Goal: Task Accomplishment & Management: Use online tool/utility

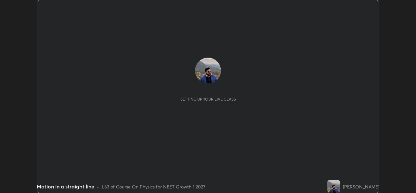
scroll to position [193, 415]
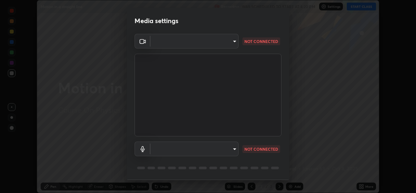
click at [164, 44] on body "Erase all Motion in a straight line Recording WAS SCHEDULED TO START AT 4:20 PM…" at bounding box center [208, 96] width 416 height 193
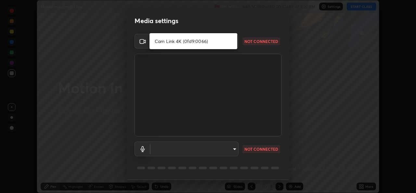
click at [187, 42] on li "Cam Link 4K (0fd9:0066)" at bounding box center [193, 41] width 88 height 11
type input "97de520245d7c838a8716b7092cc9f82ced949beb90995f0b6c0282e25267c80"
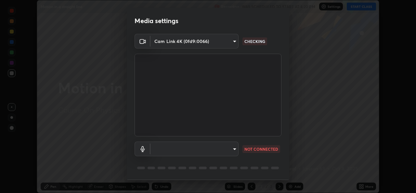
click at [203, 152] on body "Erase all Motion in a straight line Recording WAS SCHEDULED TO START AT 4:20 PM…" at bounding box center [208, 96] width 416 height 193
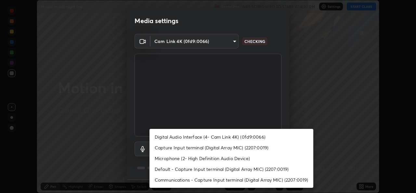
click at [186, 137] on li "Digital Audio Interface (4- Cam Link 4K) (0fd9:0066)" at bounding box center [231, 136] width 164 height 11
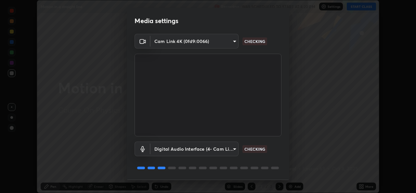
click at [199, 146] on body "Erase all Motion in a straight line Recording WAS SCHEDULED TO START AT 4:20 PM…" at bounding box center [208, 96] width 416 height 193
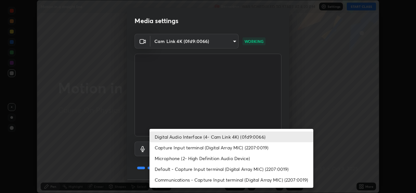
click at [184, 149] on li "Capture Input terminal (Digital Array MIC) (2207:0019)" at bounding box center [231, 147] width 164 height 11
type input "049cbc0761f4974d36d1fe4bdf9b311eae926457fbb5a13d06cf1915f0a44904"
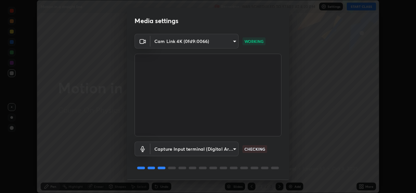
scroll to position [20, 0]
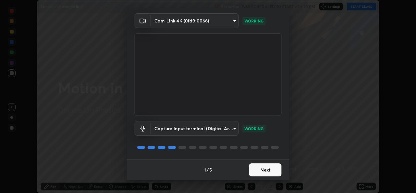
click at [262, 172] on button "Next" at bounding box center [265, 169] width 32 height 13
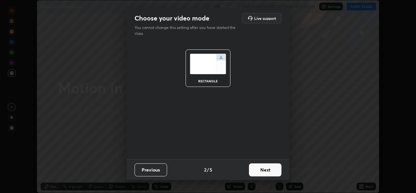
scroll to position [0, 0]
click at [260, 172] on button "Next" at bounding box center [265, 169] width 32 height 13
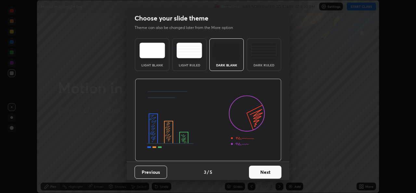
click at [260, 172] on button "Next" at bounding box center [265, 171] width 32 height 13
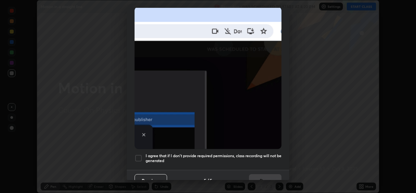
scroll to position [149, 0]
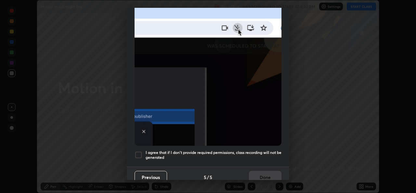
click at [139, 151] on div at bounding box center [138, 155] width 8 height 8
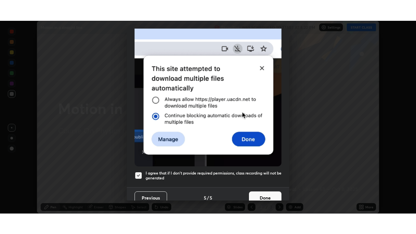
scroll to position [153, 0]
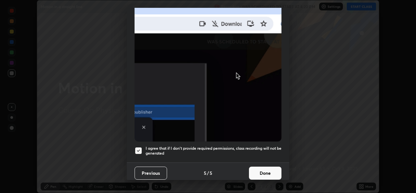
click at [261, 171] on button "Done" at bounding box center [265, 172] width 32 height 13
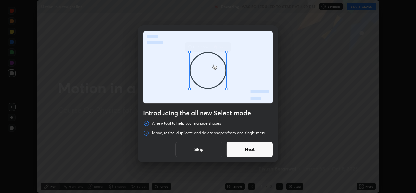
click at [200, 151] on button "Skip" at bounding box center [198, 149] width 47 height 16
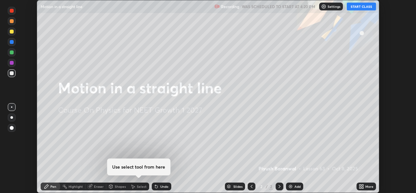
click at [357, 6] on button "START CLASS" at bounding box center [361, 7] width 29 height 8
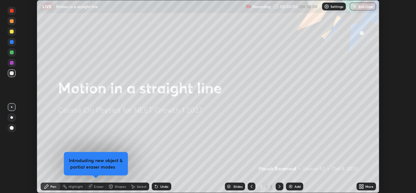
click at [363, 185] on icon at bounding box center [363, 185] width 2 height 2
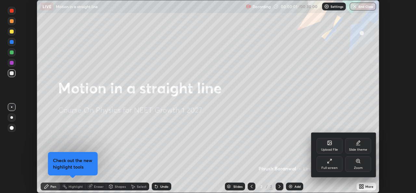
click at [331, 163] on icon at bounding box center [329, 160] width 5 height 5
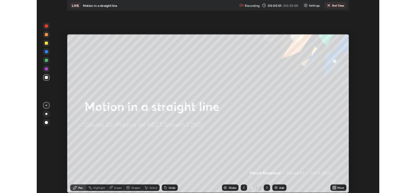
scroll to position [234, 416]
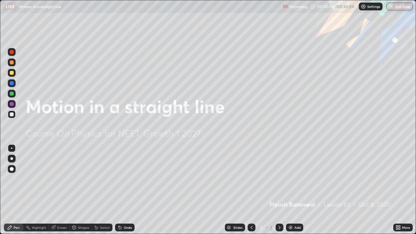
click at [293, 192] on div "Add" at bounding box center [294, 227] width 17 height 8
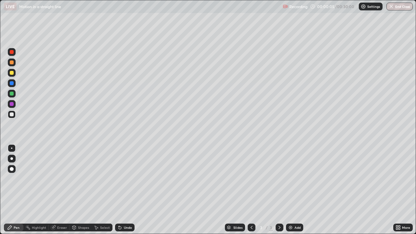
click at [12, 73] on div at bounding box center [12, 73] width 4 height 4
click at [12, 117] on div at bounding box center [12, 114] width 8 height 8
click at [11, 62] on div at bounding box center [12, 62] width 4 height 4
click at [11, 83] on div at bounding box center [12, 83] width 4 height 4
click at [12, 73] on div at bounding box center [12, 73] width 4 height 4
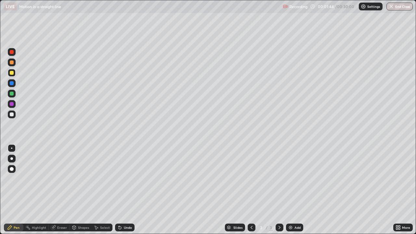
click at [125, 192] on div "Undo" at bounding box center [128, 227] width 8 height 3
click at [12, 63] on div at bounding box center [12, 62] width 4 height 4
click at [399, 192] on icon at bounding box center [399, 229] width 2 height 2
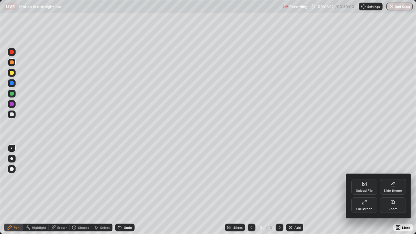
click at [369, 192] on div "Full screen" at bounding box center [364, 205] width 26 height 16
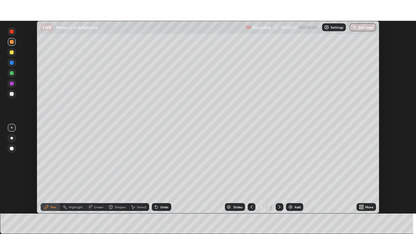
scroll to position [32290, 32067]
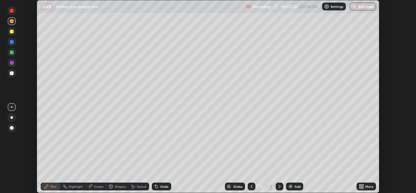
click at [362, 185] on icon at bounding box center [363, 185] width 2 height 2
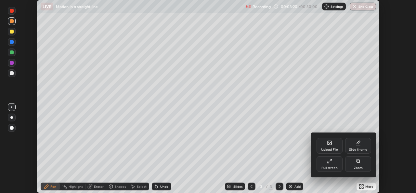
click at [326, 165] on div "Full screen" at bounding box center [329, 164] width 26 height 16
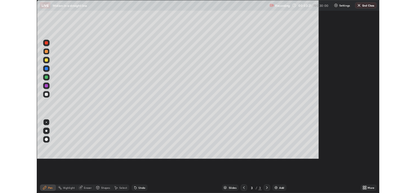
scroll to position [234, 416]
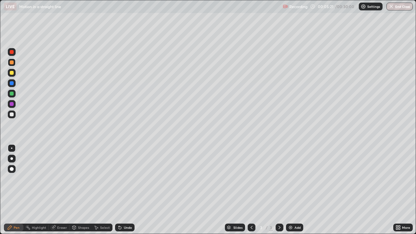
click at [295, 192] on div "Add" at bounding box center [294, 227] width 17 height 8
click at [10, 72] on div at bounding box center [12, 73] width 4 height 4
click at [11, 95] on div at bounding box center [12, 94] width 4 height 4
click at [95, 192] on icon at bounding box center [97, 228] width 4 height 4
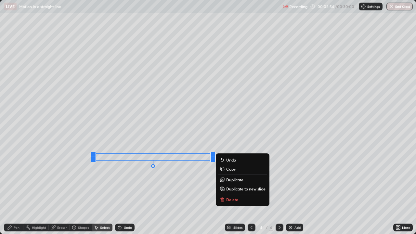
click at [112, 192] on div "0 ° Undo Copy Duplicate Duplicate to new slide Delete" at bounding box center [207, 116] width 415 height 233
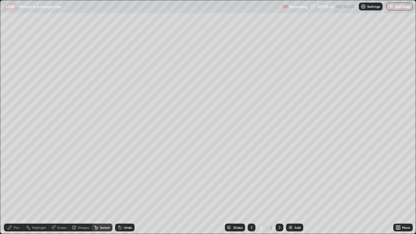
click at [9, 192] on icon at bounding box center [10, 227] width 4 height 4
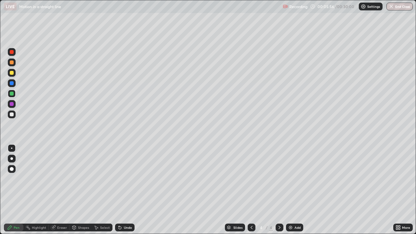
click at [11, 73] on div at bounding box center [12, 73] width 4 height 4
click at [100, 192] on div "Select" at bounding box center [105, 227] width 10 height 3
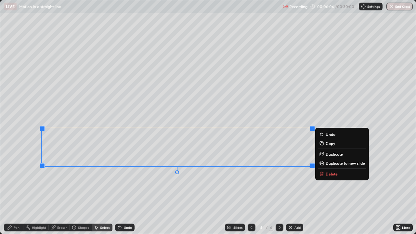
click at [126, 192] on div "Undo" at bounding box center [124, 227] width 19 height 8
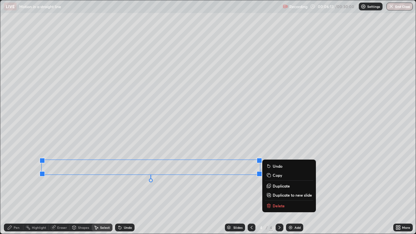
click at [187, 192] on div "0 ° Undo Copy Duplicate Duplicate to new slide Delete" at bounding box center [207, 116] width 415 height 233
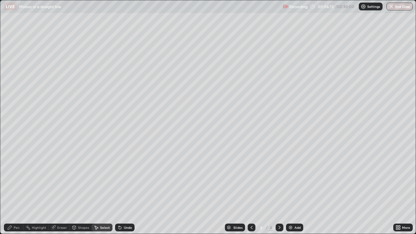
click at [13, 192] on div "Pen" at bounding box center [13, 227] width 19 height 8
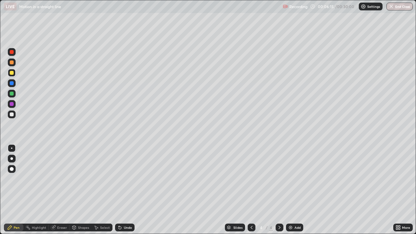
click at [12, 63] on div at bounding box center [12, 62] width 4 height 4
click at [13, 74] on div at bounding box center [12, 73] width 4 height 4
click at [106, 192] on div "Select" at bounding box center [105, 227] width 10 height 3
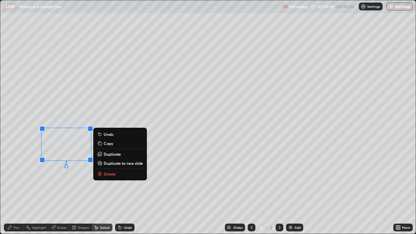
click at [105, 172] on p "Delete" at bounding box center [110, 173] width 12 height 5
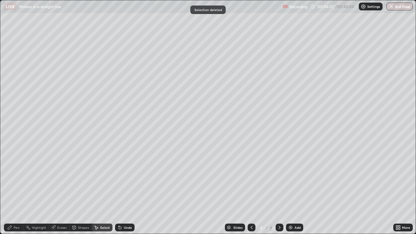
click at [16, 192] on div "Pen" at bounding box center [17, 227] width 6 height 3
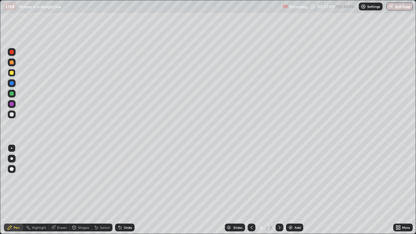
click at [10, 114] on div at bounding box center [12, 114] width 4 height 4
click at [13, 74] on div at bounding box center [12, 73] width 4 height 4
click at [12, 113] on div at bounding box center [12, 114] width 4 height 4
click at [10, 92] on div at bounding box center [12, 94] width 4 height 4
click at [12, 73] on div at bounding box center [12, 73] width 4 height 4
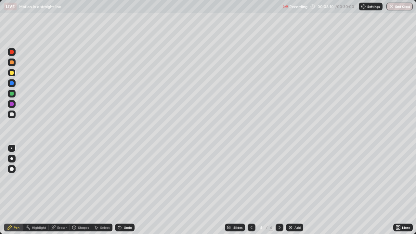
click at [12, 95] on div at bounding box center [12, 94] width 4 height 4
click at [11, 73] on div at bounding box center [12, 73] width 4 height 4
click at [11, 94] on div at bounding box center [12, 94] width 4 height 4
click at [11, 103] on div at bounding box center [12, 104] width 4 height 4
click at [126, 192] on div "Undo" at bounding box center [128, 227] width 8 height 3
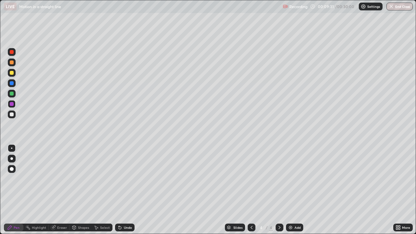
click at [10, 93] on div at bounding box center [12, 94] width 4 height 4
click at [124, 192] on div "Undo" at bounding box center [128, 227] width 8 height 3
click at [123, 192] on div "Undo" at bounding box center [124, 227] width 19 height 8
click at [123, 192] on div "Undo" at bounding box center [123, 227] width 22 height 13
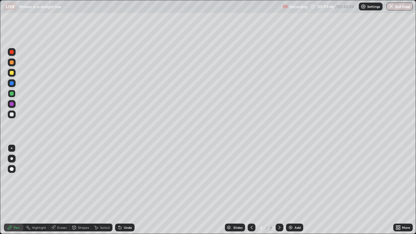
click at [123, 192] on div "Undo" at bounding box center [123, 227] width 22 height 13
click at [12, 105] on div at bounding box center [12, 104] width 4 height 4
click at [82, 192] on div "Shapes" at bounding box center [83, 227] width 11 height 3
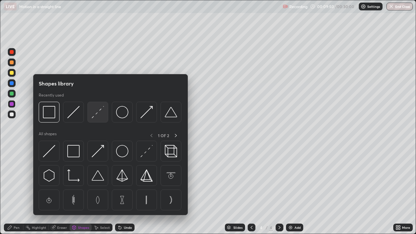
click at [97, 114] on img at bounding box center [98, 112] width 12 height 12
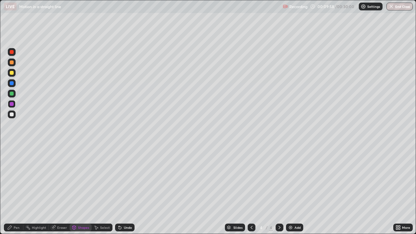
click at [12, 64] on div at bounding box center [12, 62] width 4 height 4
click at [38, 192] on div "Highlight" at bounding box center [39, 227] width 14 height 3
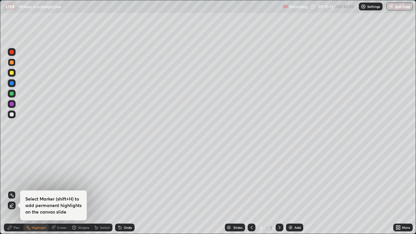
click at [11, 74] on div at bounding box center [12, 73] width 4 height 4
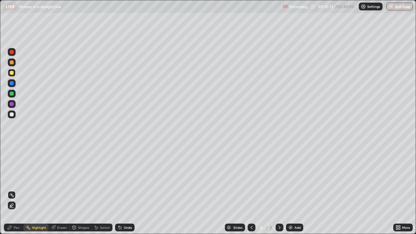
click at [12, 63] on div at bounding box center [12, 62] width 4 height 4
click at [11, 75] on div at bounding box center [12, 73] width 8 height 8
click at [12, 192] on div "Pen" at bounding box center [13, 227] width 19 height 8
click at [12, 74] on div at bounding box center [12, 73] width 4 height 4
click at [291, 192] on img at bounding box center [290, 227] width 5 height 5
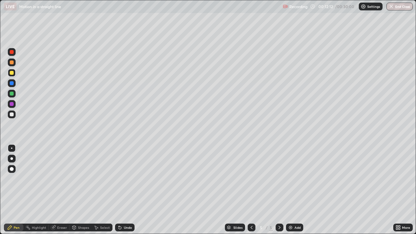
click at [121, 192] on icon at bounding box center [119, 227] width 5 height 5
click at [251, 192] on icon at bounding box center [251, 227] width 5 height 5
click at [11, 62] on div at bounding box center [12, 62] width 4 height 4
click at [11, 115] on div at bounding box center [12, 114] width 4 height 4
click at [12, 104] on div at bounding box center [12, 104] width 4 height 4
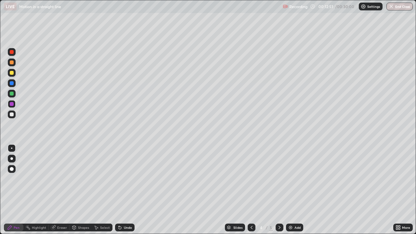
click at [10, 74] on div at bounding box center [12, 73] width 4 height 4
click at [11, 94] on div at bounding box center [12, 94] width 4 height 4
click at [13, 114] on div at bounding box center [12, 114] width 4 height 4
click at [399, 192] on icon at bounding box center [399, 229] width 2 height 2
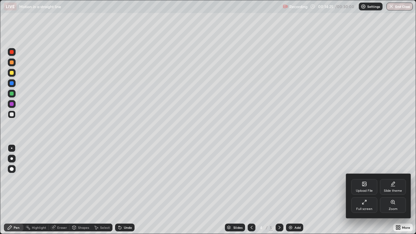
click at [366, 192] on div "Full screen" at bounding box center [364, 205] width 26 height 16
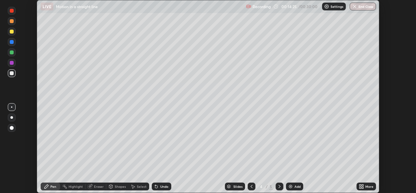
scroll to position [32290, 32067]
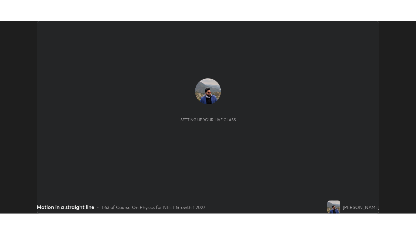
scroll to position [193, 415]
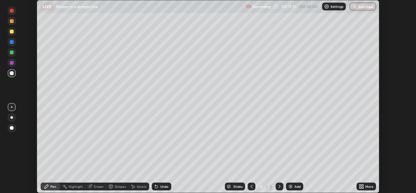
click at [360, 187] on icon at bounding box center [360, 187] width 2 height 2
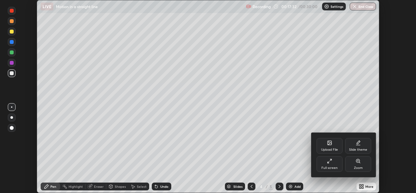
click at [336, 163] on div "Full screen" at bounding box center [329, 164] width 26 height 16
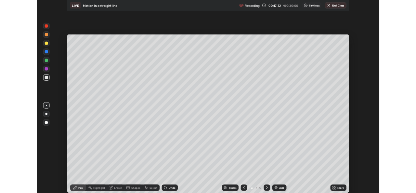
scroll to position [234, 416]
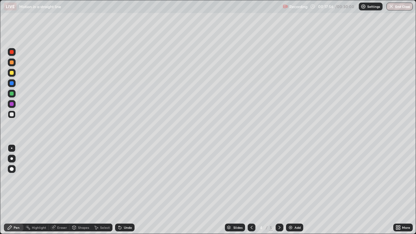
click at [56, 192] on div "Eraser" at bounding box center [59, 227] width 21 height 8
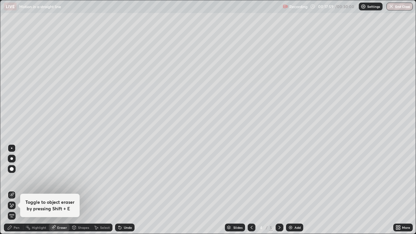
click at [13, 192] on div "Pen" at bounding box center [13, 227] width 19 height 8
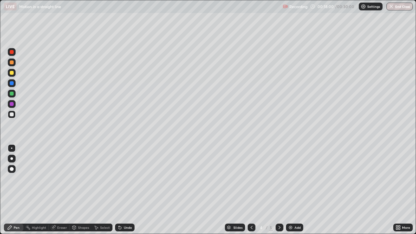
click at [12, 95] on div at bounding box center [12, 94] width 8 height 8
click at [399, 192] on icon at bounding box center [399, 229] width 2 height 2
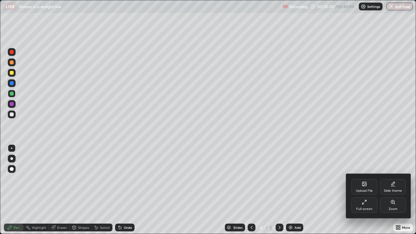
click at [365, 192] on div "Full screen" at bounding box center [364, 205] width 26 height 16
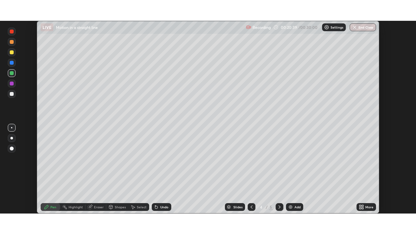
scroll to position [32290, 32067]
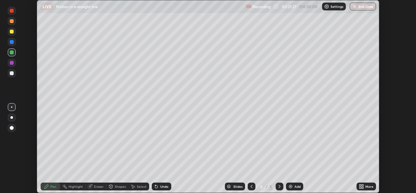
click at [363, 186] on icon at bounding box center [361, 186] width 5 height 5
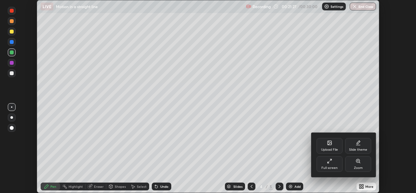
click at [337, 164] on div "Full screen" at bounding box center [329, 164] width 26 height 16
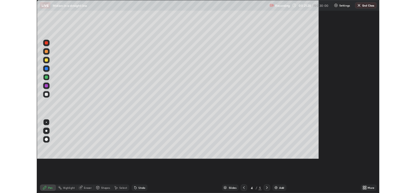
scroll to position [234, 416]
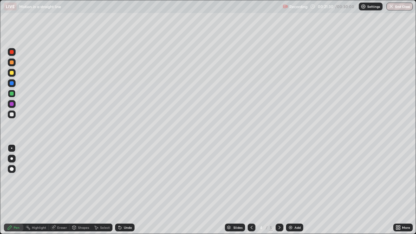
click at [297, 192] on div "Add" at bounding box center [297, 227] width 6 height 3
click at [12, 114] on div at bounding box center [12, 114] width 4 height 4
click at [125, 192] on div "Undo" at bounding box center [128, 227] width 8 height 3
click at [122, 192] on div "Undo" at bounding box center [124, 227] width 19 height 8
click at [78, 192] on div "Shapes" at bounding box center [83, 227] width 11 height 3
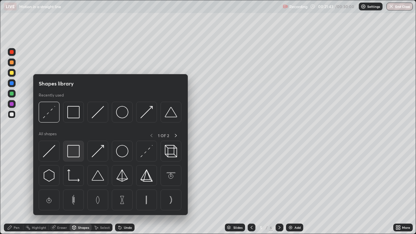
click at [73, 155] on img at bounding box center [73, 151] width 12 height 12
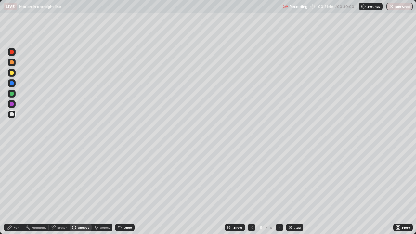
click at [16, 192] on div "Pen" at bounding box center [17, 227] width 6 height 3
click at [11, 74] on div at bounding box center [12, 73] width 4 height 4
click at [101, 192] on div "Select" at bounding box center [105, 227] width 10 height 3
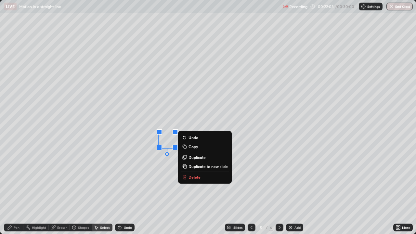
click at [142, 170] on div "0 ° Undo Copy Duplicate Duplicate to new slide Delete" at bounding box center [207, 116] width 415 height 233
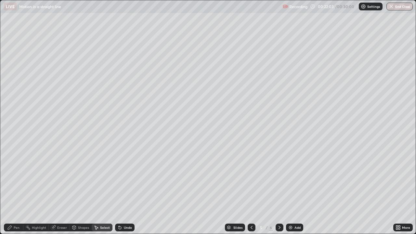
click at [56, 192] on div "Eraser" at bounding box center [59, 227] width 21 height 8
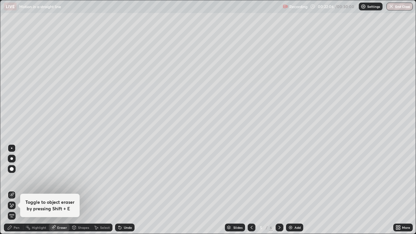
click at [14, 192] on div "Pen" at bounding box center [17, 227] width 6 height 3
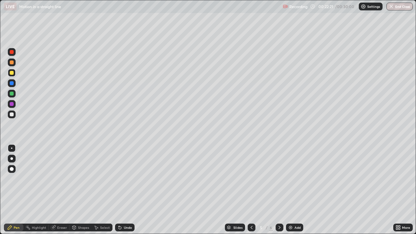
click at [13, 93] on div at bounding box center [12, 94] width 4 height 4
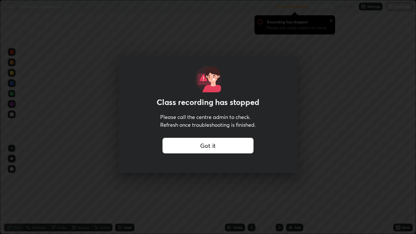
click at [174, 147] on div "Got it" at bounding box center [207, 146] width 91 height 16
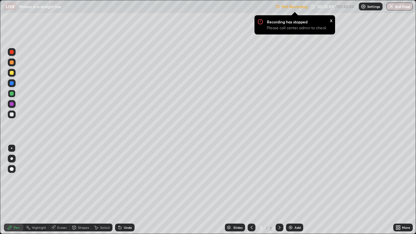
click at [397, 192] on icon at bounding box center [397, 229] width 2 height 2
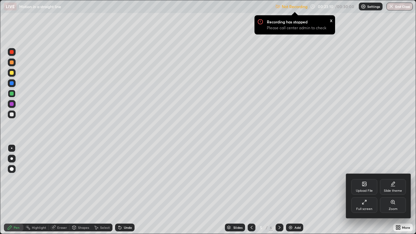
click at [359, 192] on div "Full screen" at bounding box center [364, 205] width 26 height 16
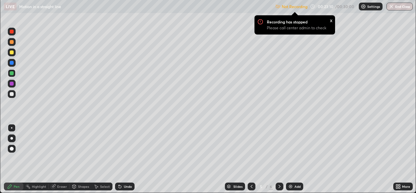
scroll to position [32290, 32067]
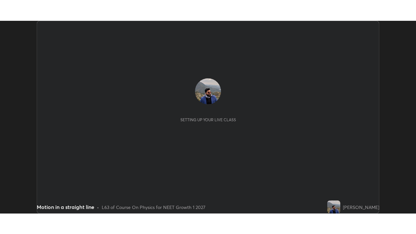
scroll to position [193, 415]
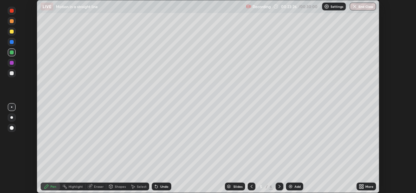
click at [362, 186] on icon at bounding box center [361, 186] width 5 height 5
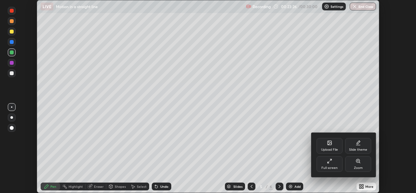
click at [332, 162] on icon at bounding box center [329, 160] width 5 height 5
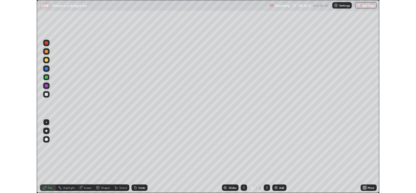
scroll to position [234, 416]
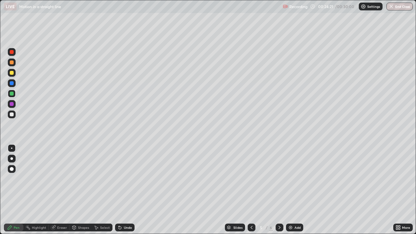
click at [12, 113] on div at bounding box center [12, 114] width 4 height 4
click at [14, 94] on div at bounding box center [12, 94] width 8 height 8
click at [13, 106] on div at bounding box center [12, 104] width 8 height 8
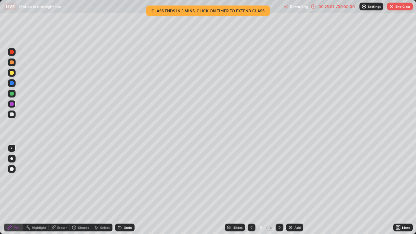
click at [128, 192] on div "Undo" at bounding box center [128, 227] width 8 height 3
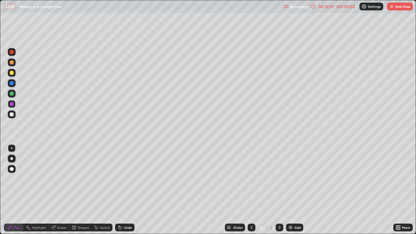
click at [126, 192] on div "Undo" at bounding box center [128, 227] width 8 height 3
click at [127, 192] on div "Undo" at bounding box center [124, 227] width 19 height 8
click at [103, 192] on div "Select" at bounding box center [102, 227] width 21 height 8
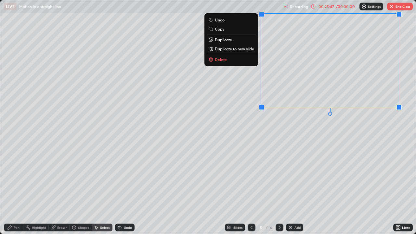
click at [332, 156] on div "0 ° Undo Copy Duplicate Duplicate to new slide Delete" at bounding box center [207, 116] width 415 height 233
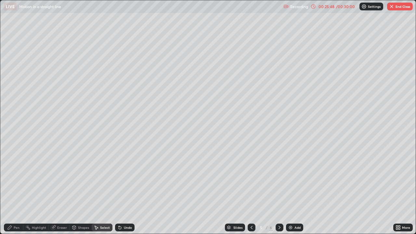
click at [17, 192] on div "Pen" at bounding box center [17, 227] width 6 height 3
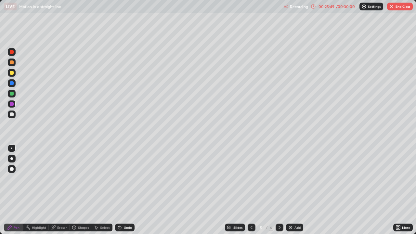
click at [12, 73] on div at bounding box center [12, 73] width 4 height 4
click at [124, 192] on div "Undo" at bounding box center [128, 227] width 8 height 3
click at [126, 192] on div "Undo" at bounding box center [124, 227] width 19 height 8
click at [12, 114] on div at bounding box center [12, 114] width 4 height 4
click at [130, 192] on div "Undo" at bounding box center [128, 227] width 8 height 3
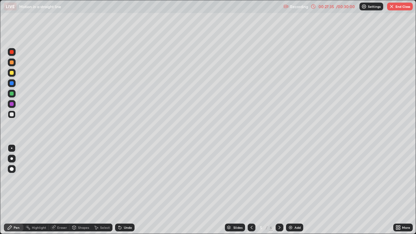
click at [127, 192] on div "Undo" at bounding box center [128, 227] width 8 height 3
click at [122, 192] on div "Undo" at bounding box center [124, 227] width 19 height 8
click at [339, 7] on div "/ 00:30:00" at bounding box center [345, 7] width 20 height 4
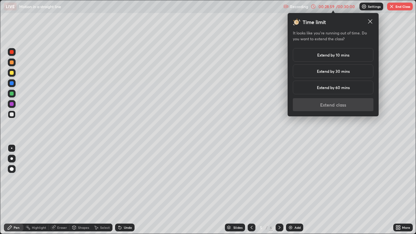
click at [344, 70] on h5 "Extend by 30 mins" at bounding box center [333, 71] width 33 height 6
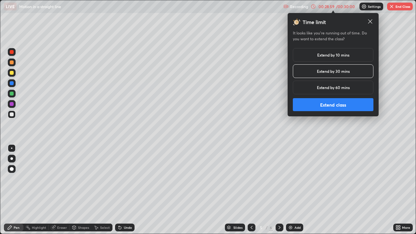
click at [338, 105] on button "Extend class" at bounding box center [333, 104] width 81 height 13
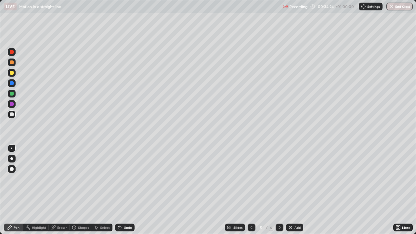
click at [293, 192] on div "Add" at bounding box center [294, 227] width 17 height 8
click at [12, 73] on div at bounding box center [12, 73] width 4 height 4
click at [101, 192] on div "Select" at bounding box center [105, 227] width 10 height 3
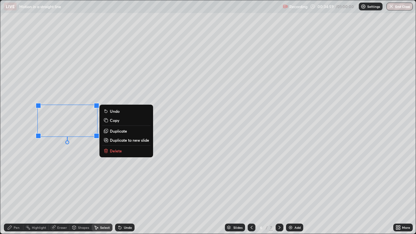
click at [115, 151] on p "Delete" at bounding box center [116, 150] width 12 height 5
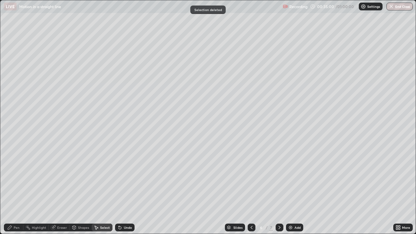
click at [15, 192] on div "Pen" at bounding box center [17, 227] width 6 height 3
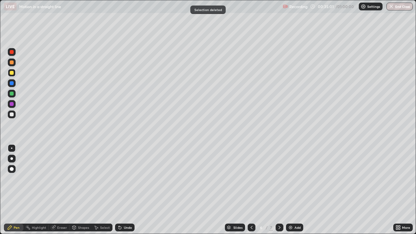
click at [11, 115] on div at bounding box center [12, 114] width 4 height 4
click at [103, 192] on div "Select" at bounding box center [105, 227] width 10 height 3
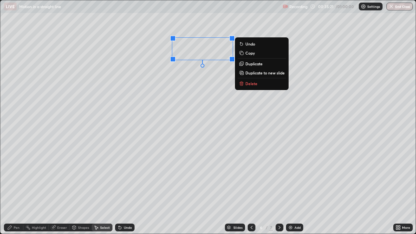
click at [17, 192] on div "Pen" at bounding box center [13, 227] width 19 height 8
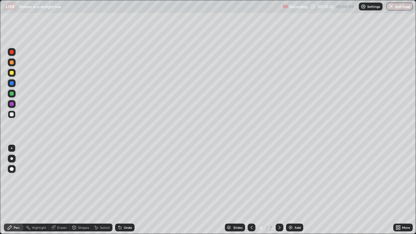
click at [17, 192] on div "Pen" at bounding box center [17, 227] width 6 height 3
click at [12, 73] on div at bounding box center [12, 73] width 4 height 4
click at [12, 83] on div at bounding box center [12, 83] width 4 height 4
click at [294, 192] on div "Add" at bounding box center [294, 227] width 17 height 8
click at [292, 192] on img at bounding box center [290, 227] width 5 height 5
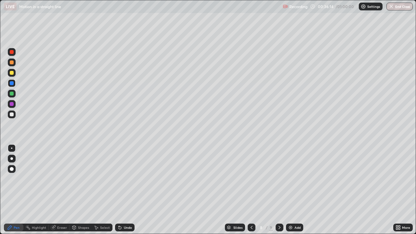
click at [251, 192] on icon at bounding box center [251, 227] width 5 height 5
click at [248, 192] on div at bounding box center [252, 227] width 8 height 13
click at [12, 75] on div at bounding box center [12, 73] width 8 height 8
click at [55, 192] on icon at bounding box center [54, 226] width 4 height 3
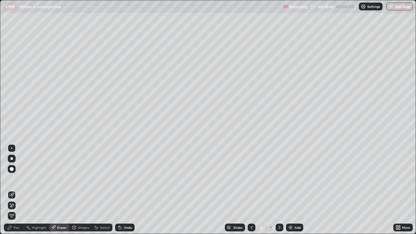
click at [18, 192] on div "Pen" at bounding box center [17, 227] width 6 height 3
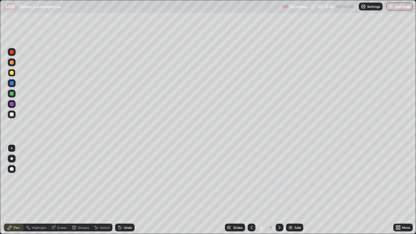
click at [11, 115] on div at bounding box center [12, 114] width 4 height 4
click at [100, 192] on div "Select" at bounding box center [105, 227] width 10 height 3
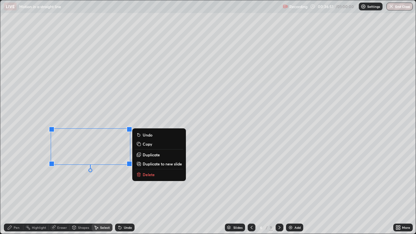
click at [81, 192] on div "0 ° Undo Copy Duplicate Duplicate to new slide Delete" at bounding box center [207, 116] width 415 height 233
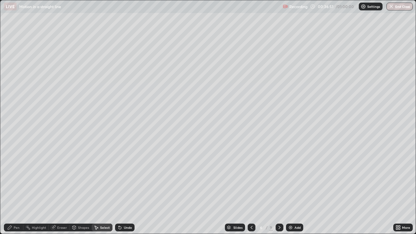
click at [18, 192] on div "Pen" at bounding box center [17, 227] width 6 height 3
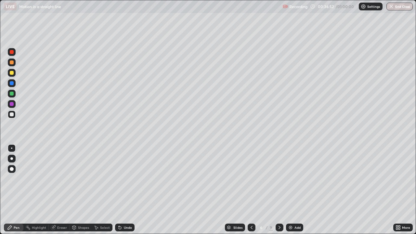
click at [11, 94] on div at bounding box center [12, 94] width 4 height 4
click at [12, 76] on div at bounding box center [12, 73] width 8 height 8
click at [12, 116] on div at bounding box center [12, 114] width 4 height 4
click at [293, 192] on div "Add" at bounding box center [294, 227] width 17 height 8
click at [80, 192] on div "Shapes" at bounding box center [83, 227] width 11 height 3
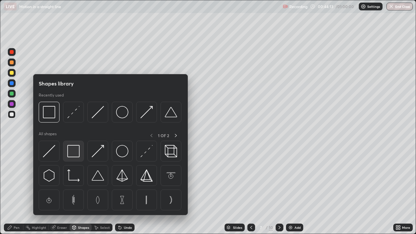
click at [78, 151] on img at bounding box center [73, 151] width 12 height 12
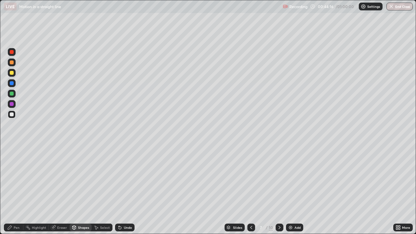
click at [78, 192] on div "Shapes" at bounding box center [83, 227] width 11 height 3
click at [14, 192] on div "Pen" at bounding box center [17, 227] width 6 height 3
click at [125, 192] on div "Undo" at bounding box center [128, 227] width 8 height 3
click at [125, 192] on div "Undo" at bounding box center [124, 227] width 19 height 8
click at [126, 192] on div "Undo" at bounding box center [128, 227] width 8 height 3
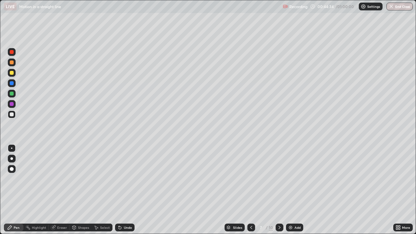
click at [126, 192] on div "Undo" at bounding box center [128, 227] width 8 height 3
click at [127, 192] on div "Undo" at bounding box center [124, 227] width 19 height 8
click at [12, 74] on div at bounding box center [12, 73] width 4 height 4
click at [14, 95] on div at bounding box center [12, 94] width 8 height 8
click at [13, 74] on div at bounding box center [12, 73] width 4 height 4
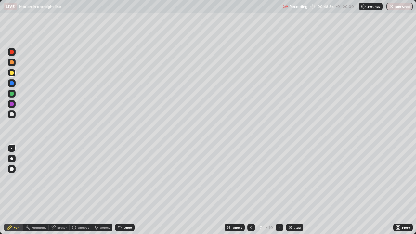
click at [12, 94] on div at bounding box center [12, 94] width 4 height 4
click at [12, 73] on div at bounding box center [12, 73] width 4 height 4
click at [11, 115] on div at bounding box center [12, 114] width 4 height 4
click at [14, 74] on div at bounding box center [12, 73] width 8 height 8
click at [127, 192] on div "Undo" at bounding box center [124, 227] width 19 height 8
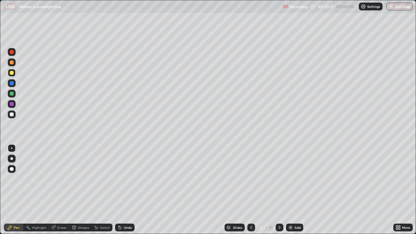
click at [124, 192] on div "Undo" at bounding box center [124, 227] width 19 height 8
click at [124, 192] on div "Undo" at bounding box center [128, 227] width 8 height 3
click at [120, 192] on icon at bounding box center [119, 227] width 5 height 5
click at [100, 192] on div "Select" at bounding box center [102, 227] width 21 height 8
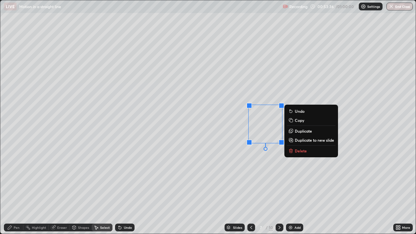
click at [299, 150] on p "Delete" at bounding box center [301, 150] width 12 height 5
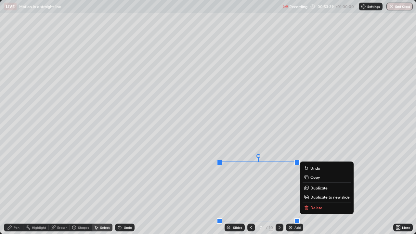
click at [311, 192] on p "Delete" at bounding box center [316, 207] width 12 height 5
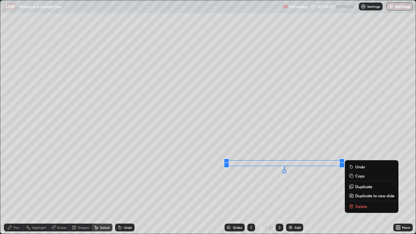
click at [125, 192] on div "Undo" at bounding box center [124, 227] width 19 height 8
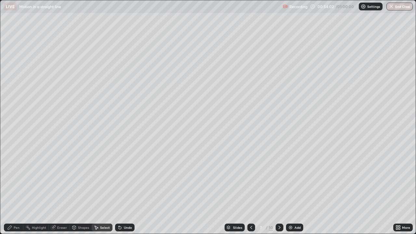
click at [124, 192] on div "Undo" at bounding box center [128, 227] width 8 height 3
click at [293, 192] on div "Add" at bounding box center [294, 227] width 17 height 8
click at [16, 192] on div "Pen" at bounding box center [17, 227] width 6 height 3
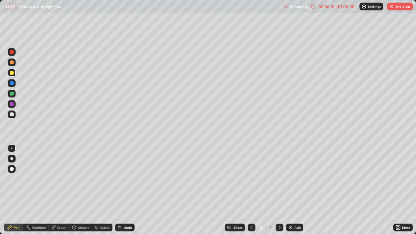
click at [12, 72] on div at bounding box center [12, 73] width 4 height 4
click at [12, 63] on div at bounding box center [12, 62] width 4 height 4
click at [11, 115] on div at bounding box center [12, 114] width 4 height 4
click at [251, 192] on icon at bounding box center [251, 227] width 5 height 5
click at [279, 192] on icon at bounding box center [279, 227] width 5 height 5
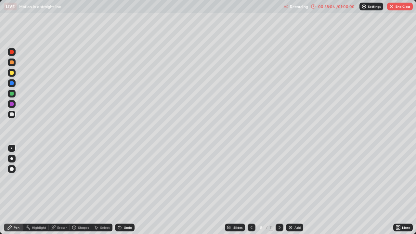
click at [248, 192] on div at bounding box center [252, 227] width 8 height 8
click at [276, 192] on div at bounding box center [279, 227] width 8 height 8
click at [125, 192] on div "Undo" at bounding box center [128, 227] width 8 height 3
click at [124, 192] on div "Undo" at bounding box center [128, 227] width 8 height 3
click at [119, 192] on icon at bounding box center [119, 226] width 1 height 1
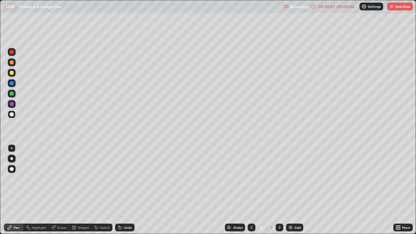
click at [395, 10] on button "End Class" at bounding box center [400, 7] width 26 height 8
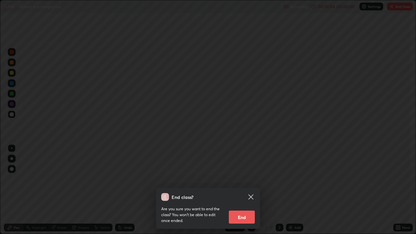
click at [247, 192] on button "End" at bounding box center [242, 216] width 26 height 13
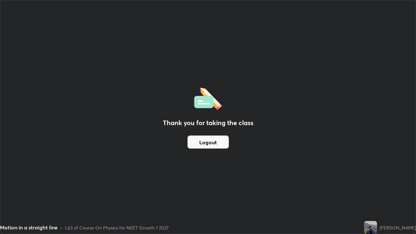
click at [220, 143] on button "Logout" at bounding box center [207, 141] width 41 height 13
click at [217, 143] on button "Logout" at bounding box center [207, 141] width 41 height 13
click at [217, 144] on button "Logout" at bounding box center [207, 141] width 41 height 13
click at [215, 141] on button "Logout" at bounding box center [207, 141] width 41 height 13
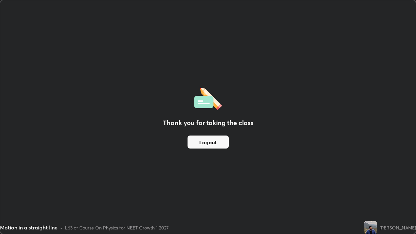
click at [220, 137] on button "Logout" at bounding box center [207, 141] width 41 height 13
click at [215, 139] on button "Logout" at bounding box center [207, 141] width 41 height 13
click at [219, 136] on button "Logout" at bounding box center [207, 141] width 41 height 13
click at [215, 139] on button "Logout" at bounding box center [207, 141] width 41 height 13
click at [222, 137] on button "Logout" at bounding box center [207, 141] width 41 height 13
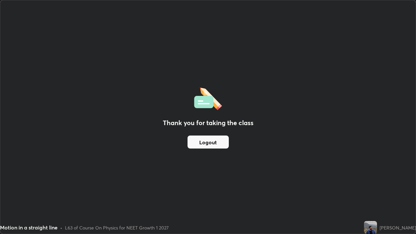
click at [216, 140] on button "Logout" at bounding box center [207, 141] width 41 height 13
click at [216, 139] on button "Logout" at bounding box center [207, 141] width 41 height 13
click at [216, 146] on button "Logout" at bounding box center [207, 141] width 41 height 13
click at [216, 145] on button "Logout" at bounding box center [207, 141] width 41 height 13
click at [213, 145] on button "Logout" at bounding box center [207, 141] width 41 height 13
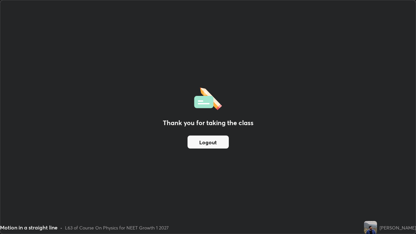
click at [211, 143] on button "Logout" at bounding box center [207, 141] width 41 height 13
click at [213, 142] on button "Logout" at bounding box center [207, 141] width 41 height 13
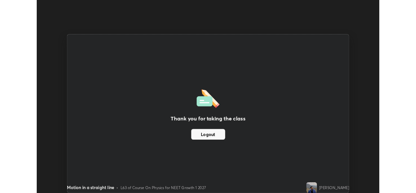
scroll to position [32290, 32067]
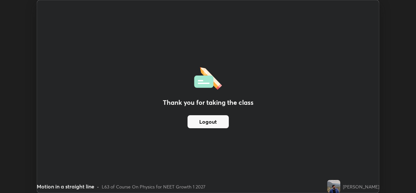
click at [215, 122] on button "Logout" at bounding box center [207, 121] width 41 height 13
click at [220, 119] on button "Logout" at bounding box center [207, 121] width 41 height 13
click at [218, 122] on button "Logout" at bounding box center [207, 121] width 41 height 13
click at [217, 123] on button "Logout" at bounding box center [207, 121] width 41 height 13
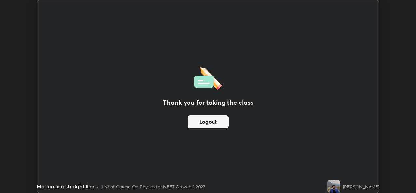
click at [219, 123] on button "Logout" at bounding box center [207, 121] width 41 height 13
click at [221, 125] on button "Logout" at bounding box center [207, 121] width 41 height 13
click at [294, 172] on div "Thank you for taking the class Logout" at bounding box center [208, 96] width 342 height 192
click at [218, 123] on button "Logout" at bounding box center [207, 121] width 41 height 13
click at [217, 124] on button "Logout" at bounding box center [207, 121] width 41 height 13
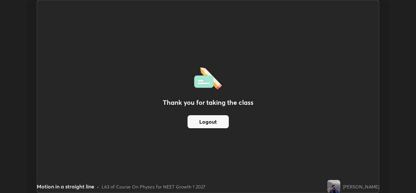
click at [215, 124] on button "Logout" at bounding box center [207, 121] width 41 height 13
click at [215, 121] on button "Logout" at bounding box center [207, 121] width 41 height 13
click at [214, 122] on button "Logout" at bounding box center [207, 121] width 41 height 13
click at [215, 121] on button "Logout" at bounding box center [207, 121] width 41 height 13
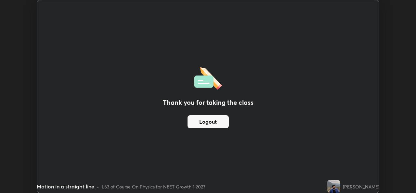
click at [213, 120] on button "Logout" at bounding box center [207, 121] width 41 height 13
click at [214, 122] on button "Logout" at bounding box center [207, 121] width 41 height 13
click at [213, 123] on button "Logout" at bounding box center [207, 121] width 41 height 13
click at [212, 121] on button "Logout" at bounding box center [207, 121] width 41 height 13
click at [211, 120] on button "Logout" at bounding box center [207, 121] width 41 height 13
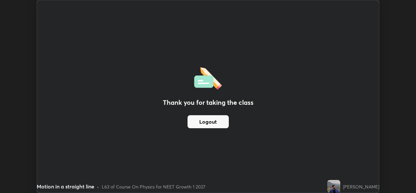
click at [210, 119] on button "Logout" at bounding box center [207, 121] width 41 height 13
click at [210, 120] on button "Logout" at bounding box center [207, 121] width 41 height 13
click at [210, 121] on button "Logout" at bounding box center [207, 121] width 41 height 13
click at [209, 121] on button "Logout" at bounding box center [207, 121] width 41 height 13
click at [208, 122] on button "Logout" at bounding box center [207, 121] width 41 height 13
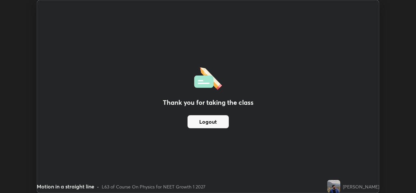
click at [208, 121] on button "Logout" at bounding box center [207, 121] width 41 height 13
